Goal: Task Accomplishment & Management: Complete application form

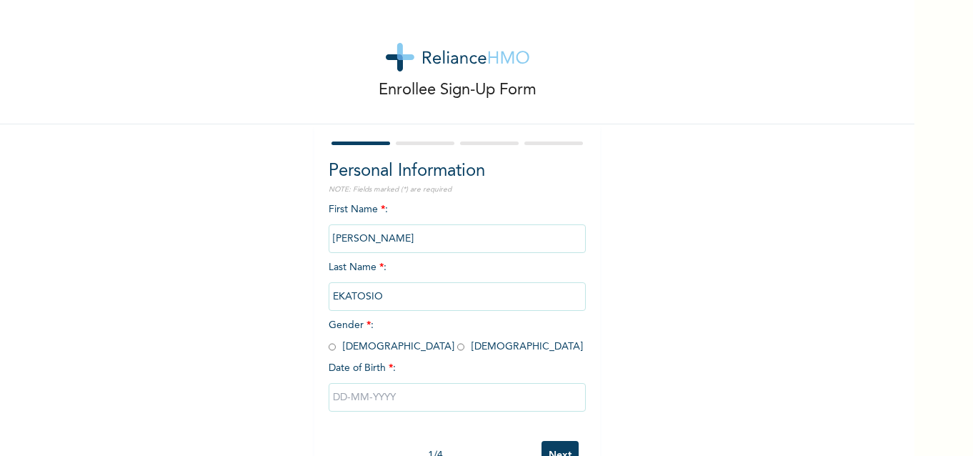
scroll to position [46, 0]
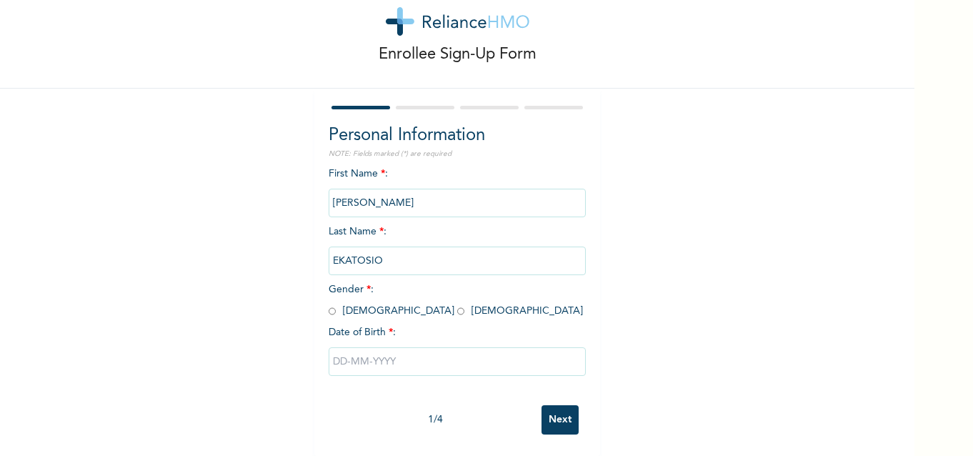
click at [329, 304] on input "radio" at bounding box center [332, 311] width 7 height 14
radio input "true"
click at [399, 349] on input "text" at bounding box center [457, 361] width 257 height 29
select select "7"
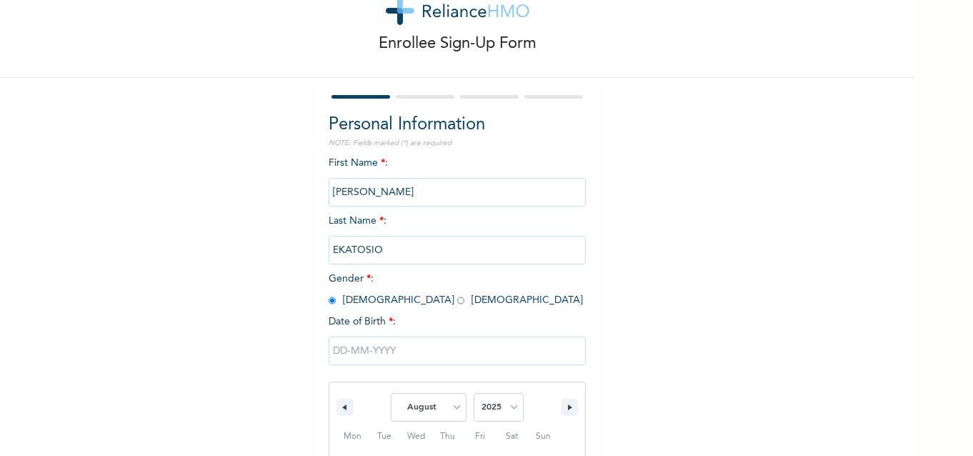
scroll to position [194, 0]
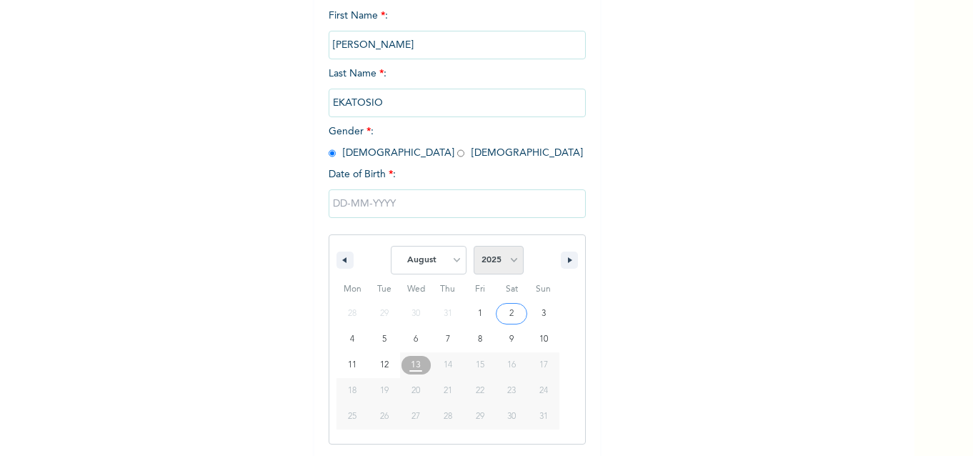
click at [504, 264] on select "2025 2024 2023 2022 2021 2020 2019 2018 2017 2016 2015 2014 2013 2012 2011 2010…" at bounding box center [499, 260] width 50 height 29
click at [509, 262] on select "2025 2024 2023 2022 2021 2020 2019 2018 2017 2016 2015 2014 2013 2012 2011 2010…" at bounding box center [499, 260] width 50 height 29
click at [474, 246] on select "2025 2024 2023 2022 2021 2020 2019 2018 2017 2016 2015 2014 2013 2012 2011 2010…" at bounding box center [499, 260] width 50 height 29
click at [509, 263] on select "2025 2024 2023 2022 2021 2020 2019 2018 2017 2016 2015 2014 2013 2012 2011 2010…" at bounding box center [499, 260] width 50 height 29
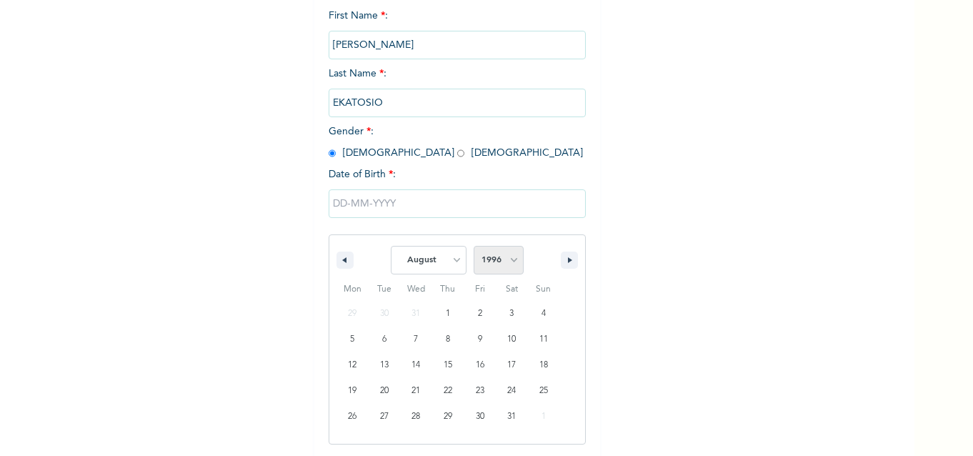
select select "1987"
click at [474, 246] on select "2025 2024 2023 2022 2021 2020 2019 2018 2017 2016 2015 2014 2013 2012 2011 2010…" at bounding box center [499, 260] width 50 height 29
click at [453, 263] on select "January February March April May June July August September October November De…" at bounding box center [429, 260] width 76 height 29
select select "6"
click at [391, 246] on select "January February March April May June July August September October November De…" at bounding box center [429, 260] width 76 height 29
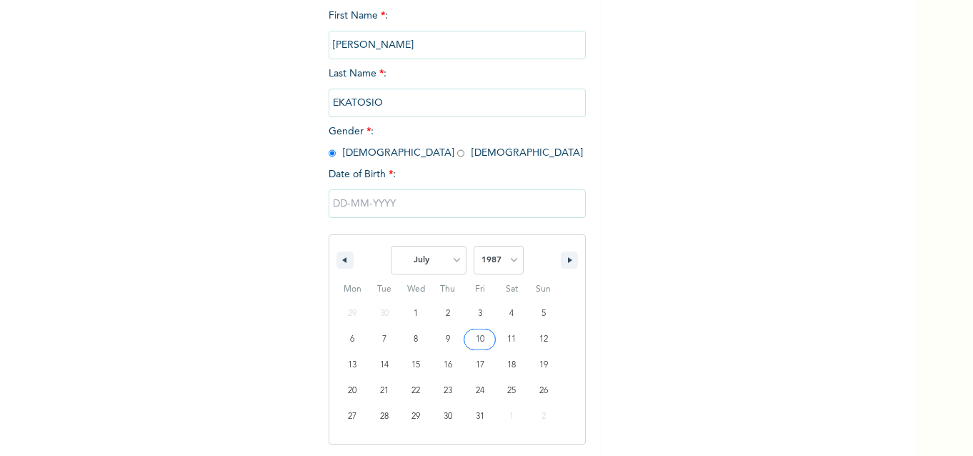
type input "[DATE]"
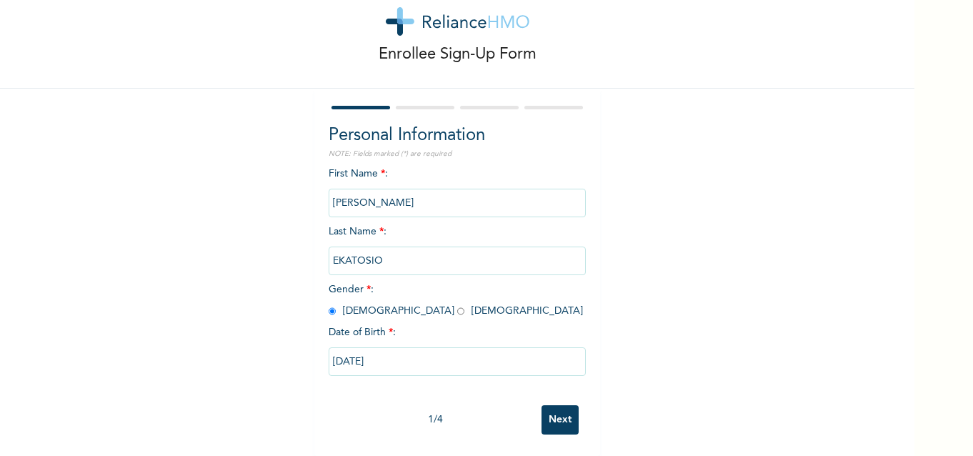
scroll to position [46, 0]
click at [554, 414] on input "Next" at bounding box center [559, 419] width 37 height 29
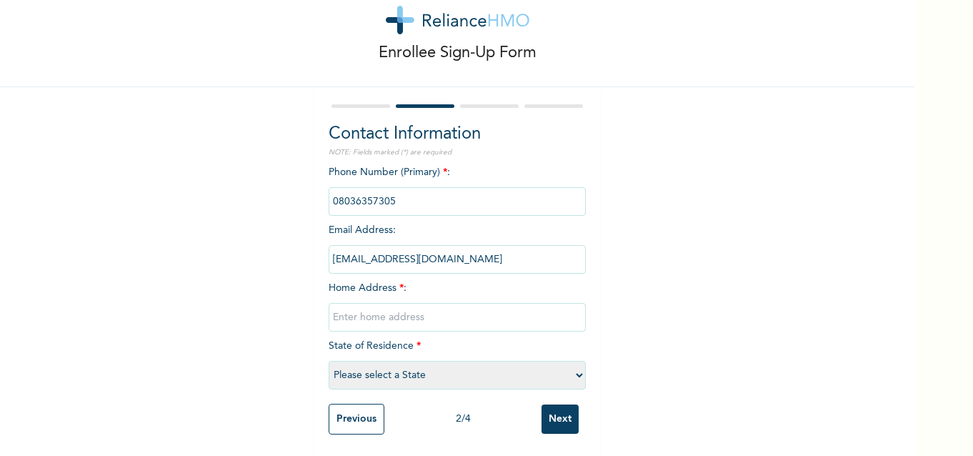
scroll to position [48, 0]
click at [570, 366] on select "Please select a State [PERSON_NAME] (FCT) [PERSON_NAME] Ibom [GEOGRAPHIC_DATA] …" at bounding box center [457, 375] width 257 height 29
select select "25"
click at [329, 361] on select "Please select a State [PERSON_NAME] (FCT) [PERSON_NAME] Ibom [GEOGRAPHIC_DATA] …" at bounding box center [457, 375] width 257 height 29
click at [374, 309] on input "text" at bounding box center [457, 317] width 257 height 29
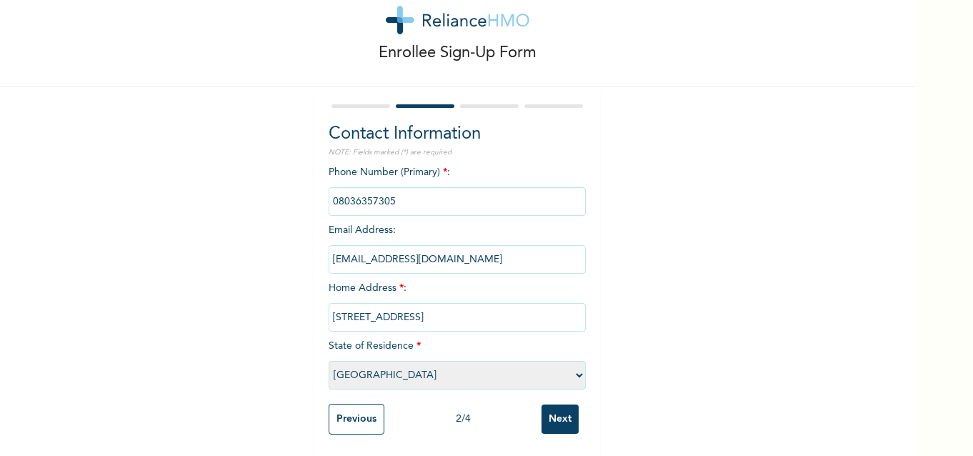
type input "[STREET_ADDRESS]"
click at [552, 411] on input "Next" at bounding box center [559, 418] width 37 height 29
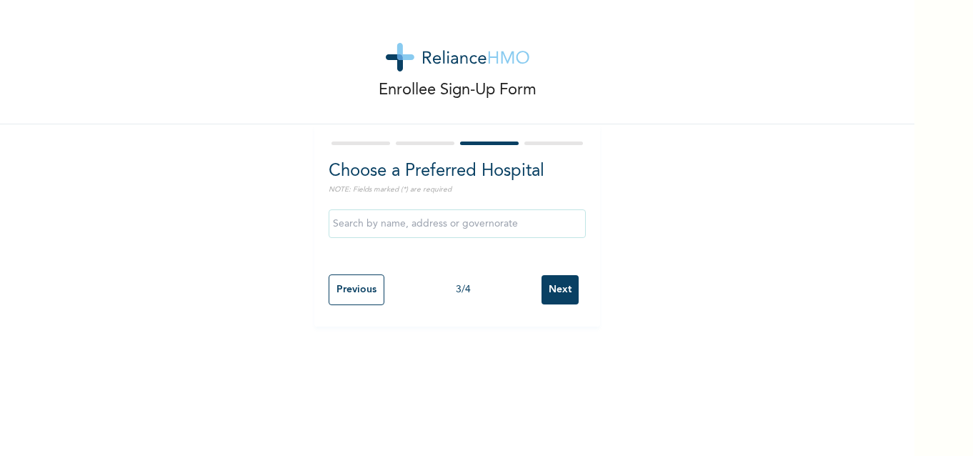
click at [501, 224] on input "text" at bounding box center [457, 223] width 257 height 29
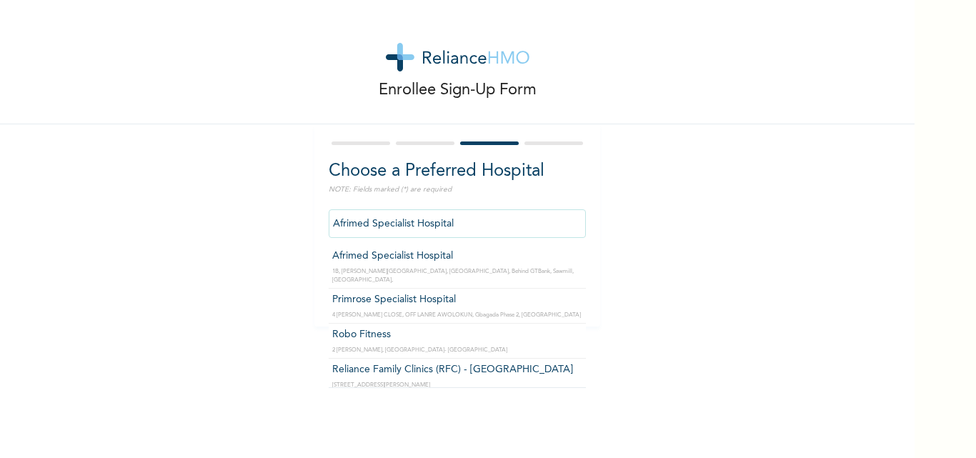
click at [524, 231] on input "Afrimed Specialist Hospital" at bounding box center [457, 223] width 257 height 29
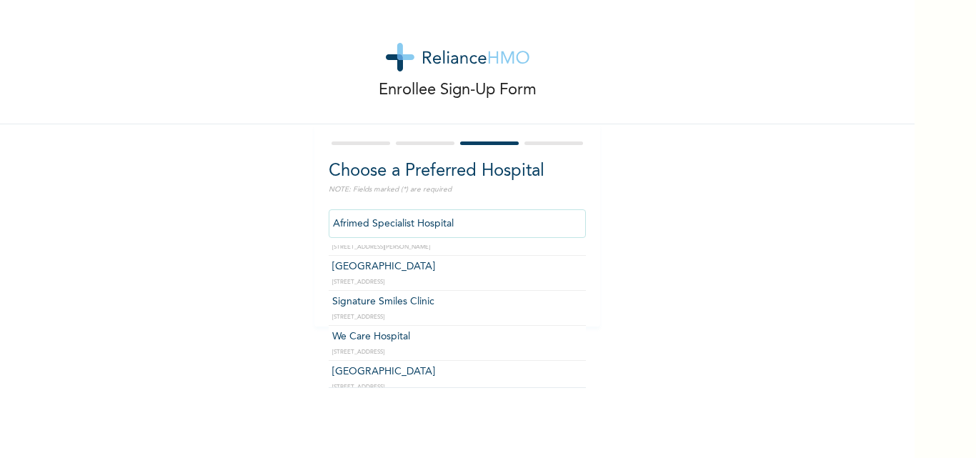
click at [455, 220] on input "Afrimed Specialist Hospital" at bounding box center [457, 223] width 257 height 29
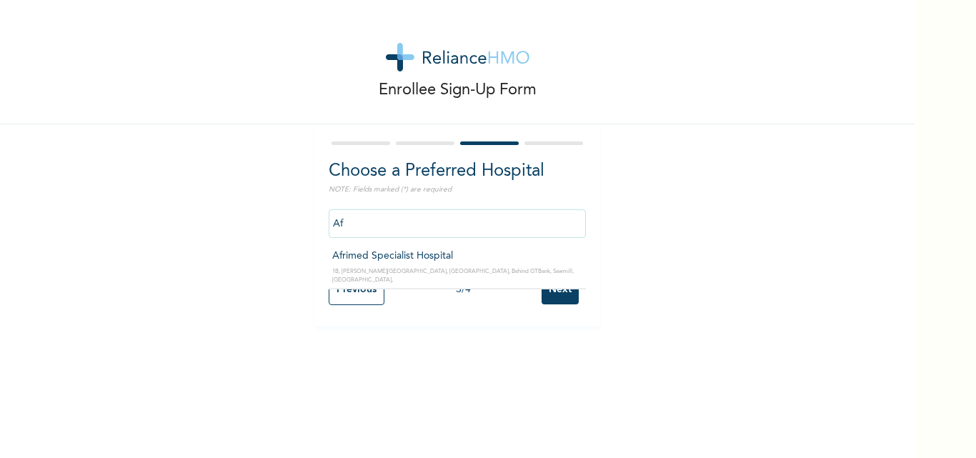
type input "A"
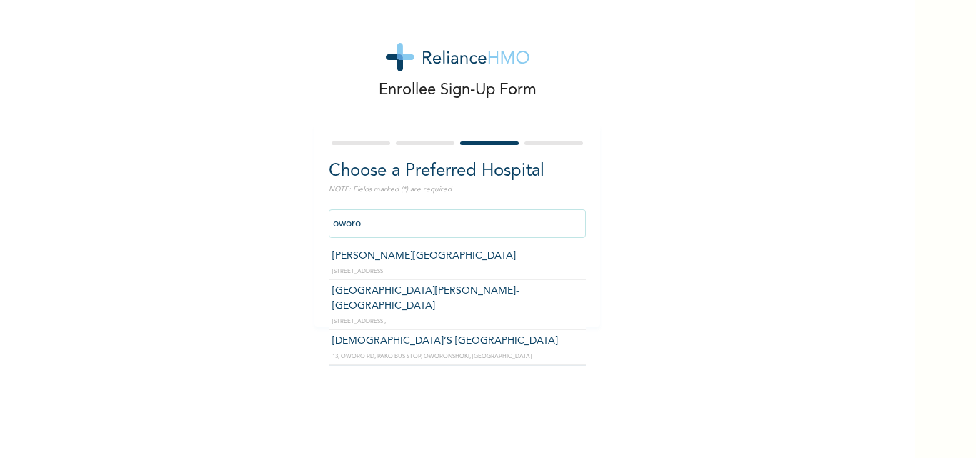
type input "oworo"
